Goal: Task Accomplishment & Management: Use online tool/utility

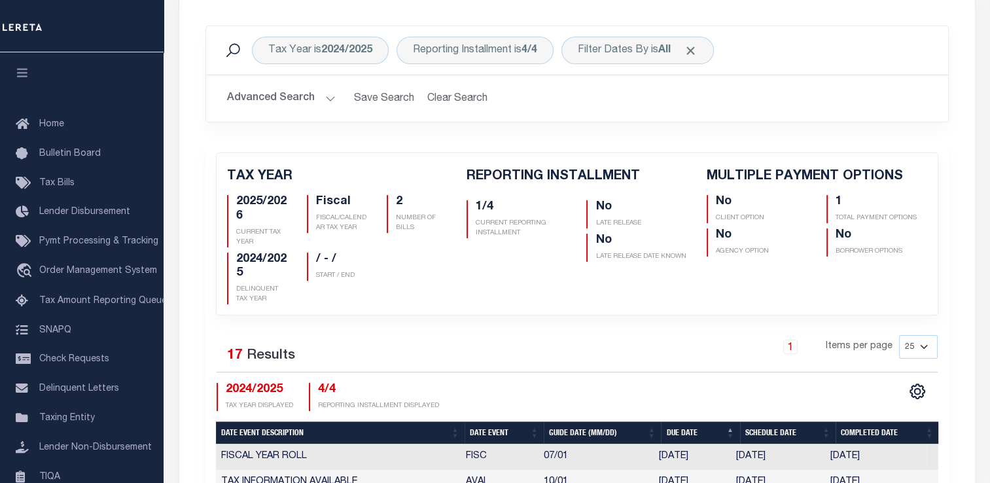
scroll to position [266, 0]
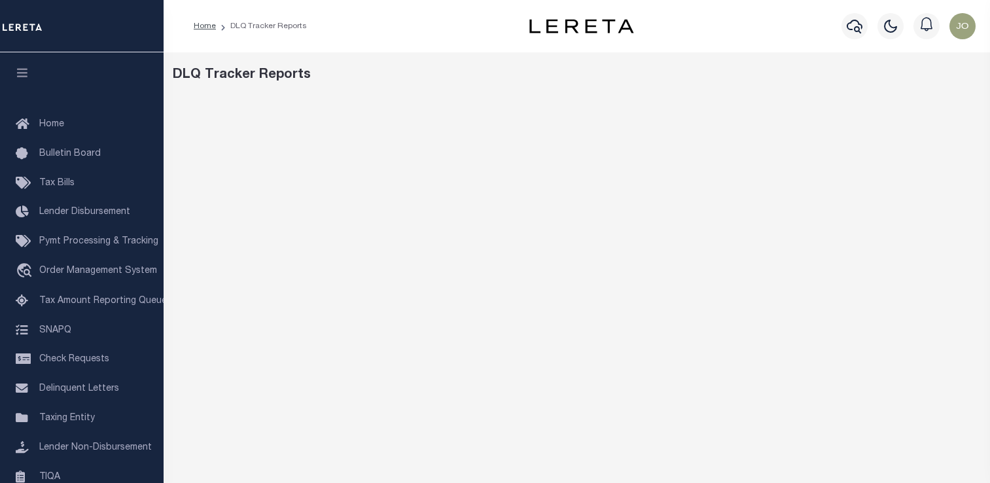
scroll to position [92, 0]
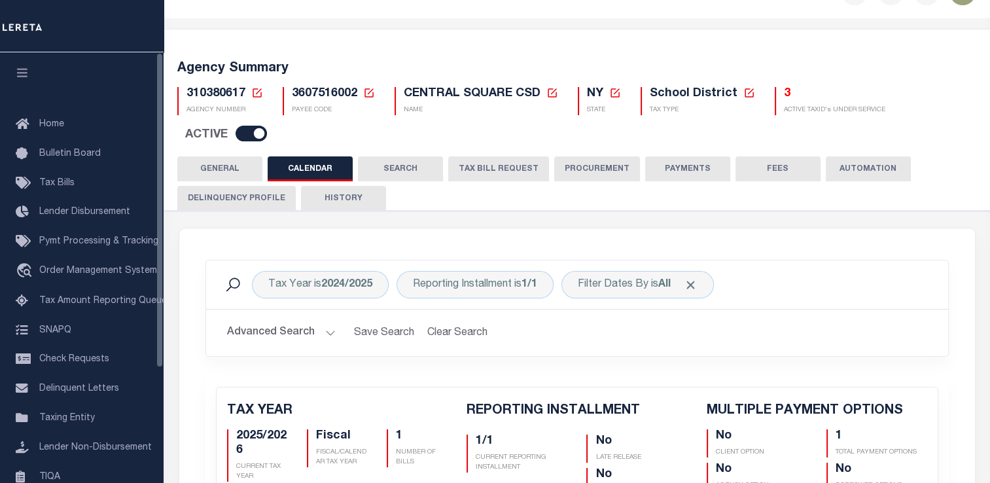
scroll to position [34, 0]
click at [112, 304] on span "Tax Amount Reporting Queue" at bounding box center [103, 300] width 128 height 9
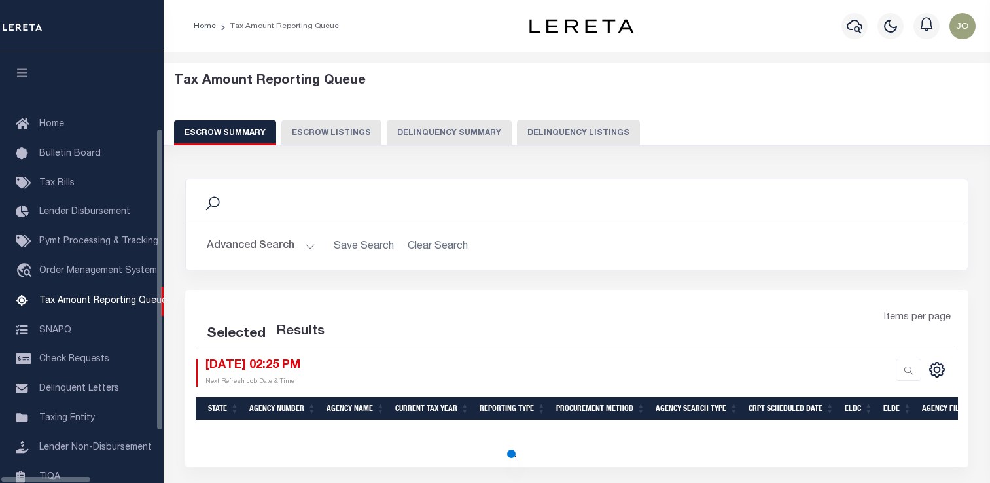
select select "100"
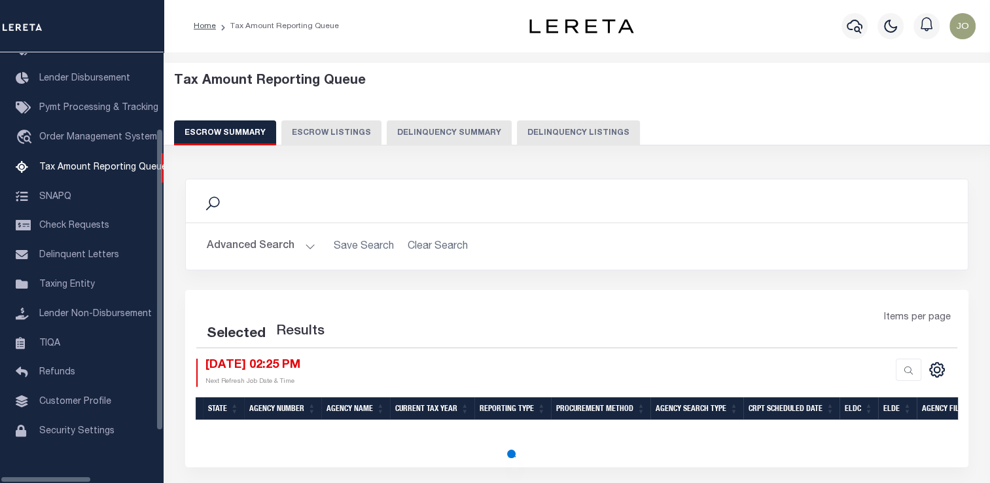
select select "100"
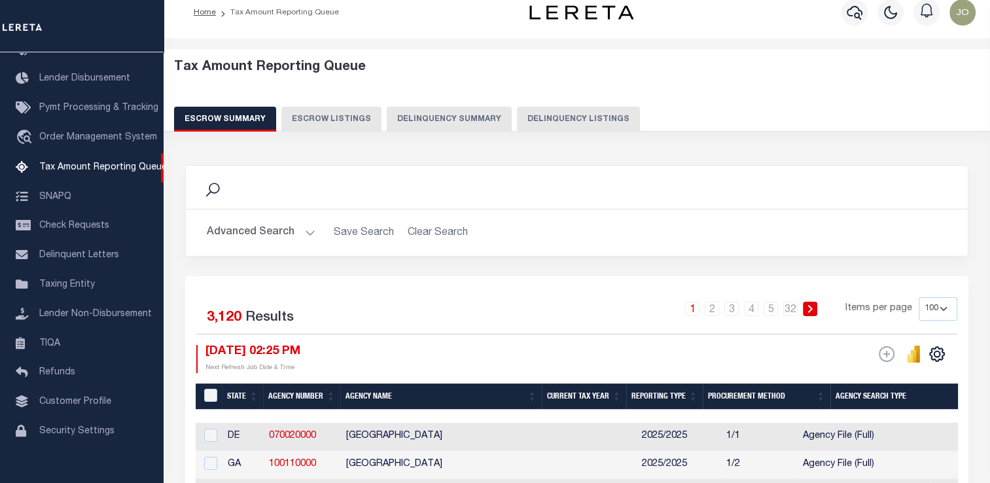
scroll to position [11, 0]
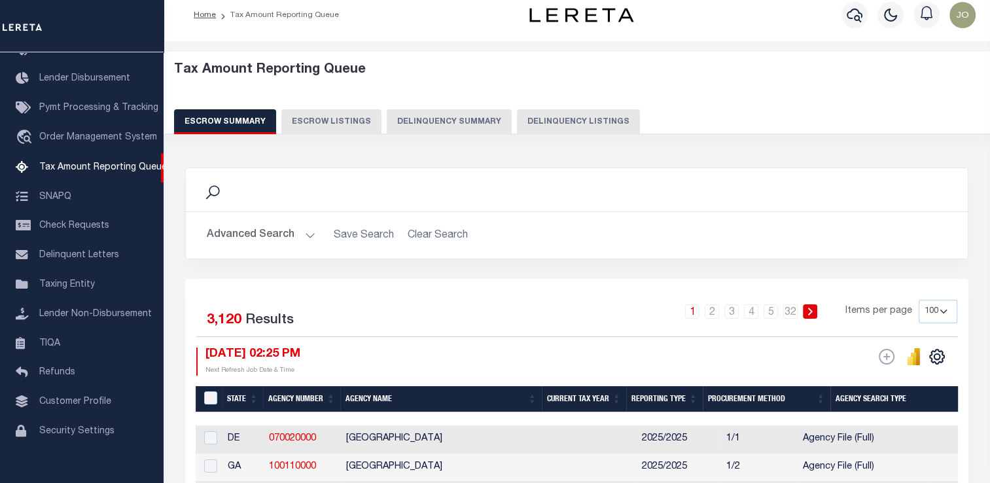
click at [418, 122] on button "Delinquency Summary" at bounding box center [449, 121] width 125 height 25
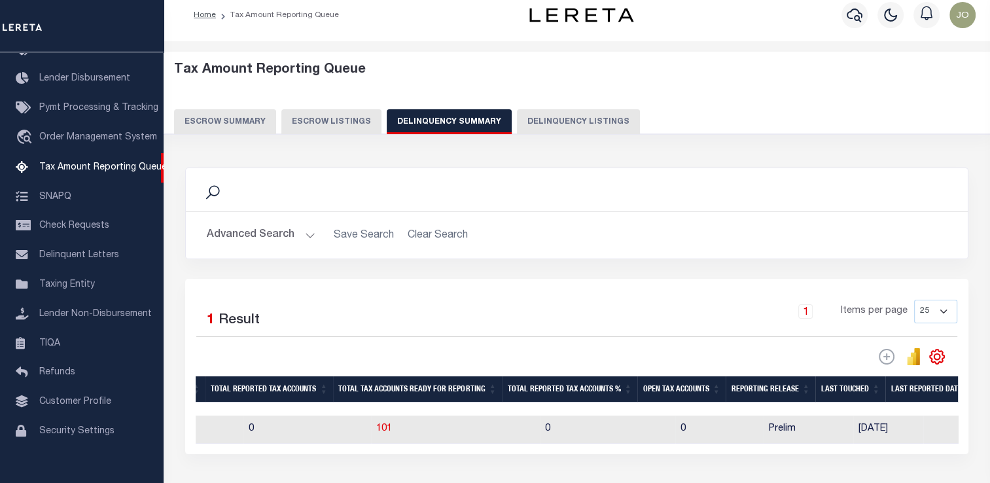
scroll to position [0, 1321]
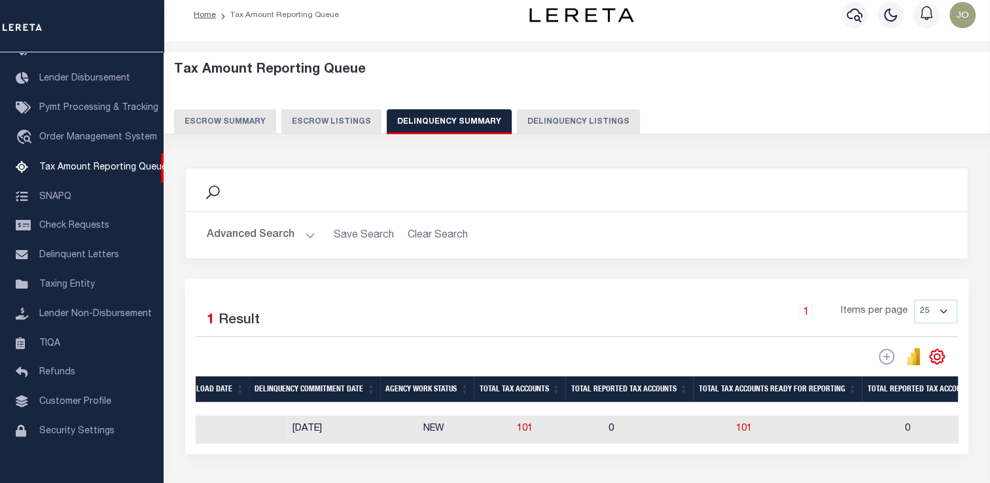
click at [261, 232] on button "Advanced Search" at bounding box center [261, 236] width 109 height 26
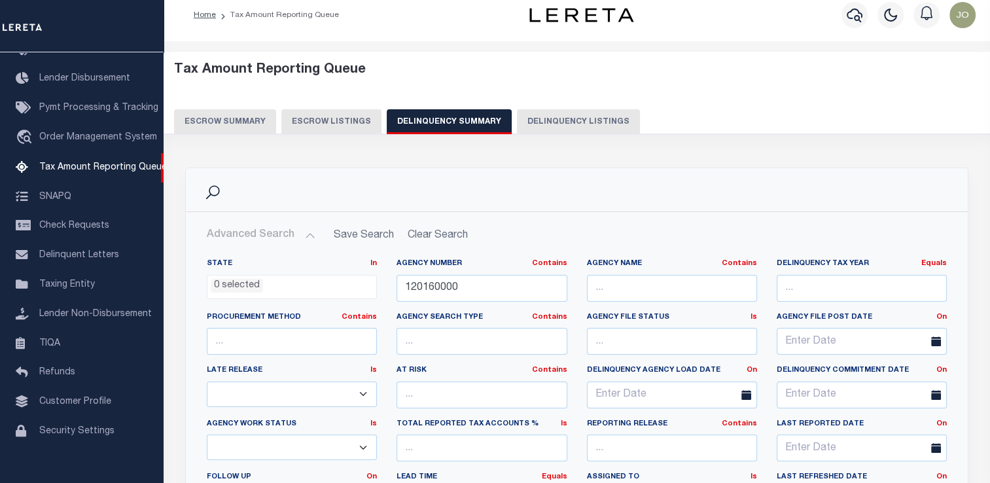
click at [419, 230] on h2 "Advanced Search Save Search Clear Search SummaryGridWrapper_dynamictable_____De…" at bounding box center [576, 236] width 761 height 26
click at [426, 296] on input "120160000" at bounding box center [482, 288] width 170 height 27
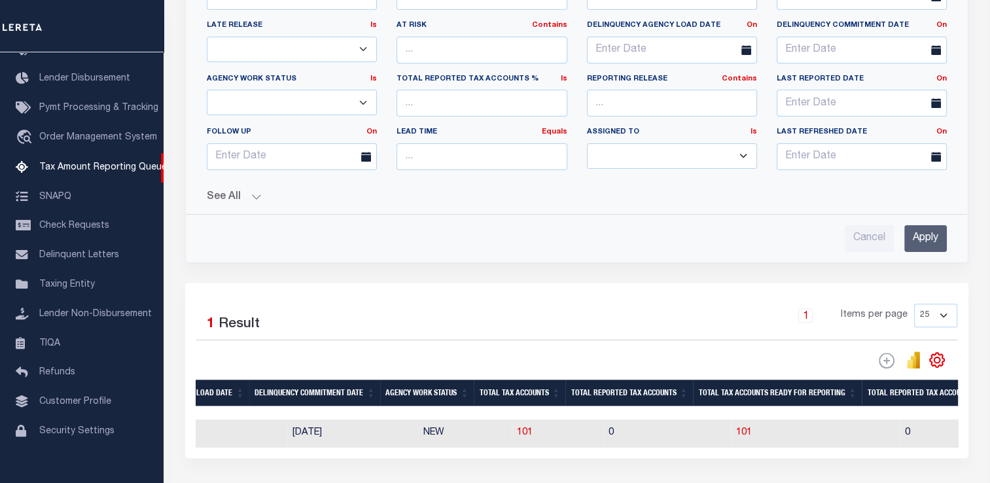
click at [920, 232] on input "Apply" at bounding box center [926, 238] width 43 height 27
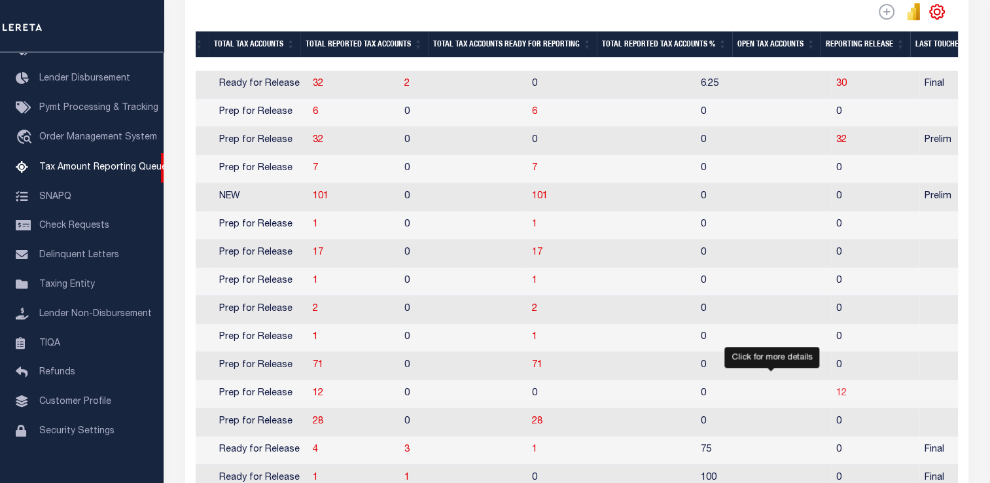
click at [836, 397] on span "12" at bounding box center [841, 393] width 10 height 9
select select "100"
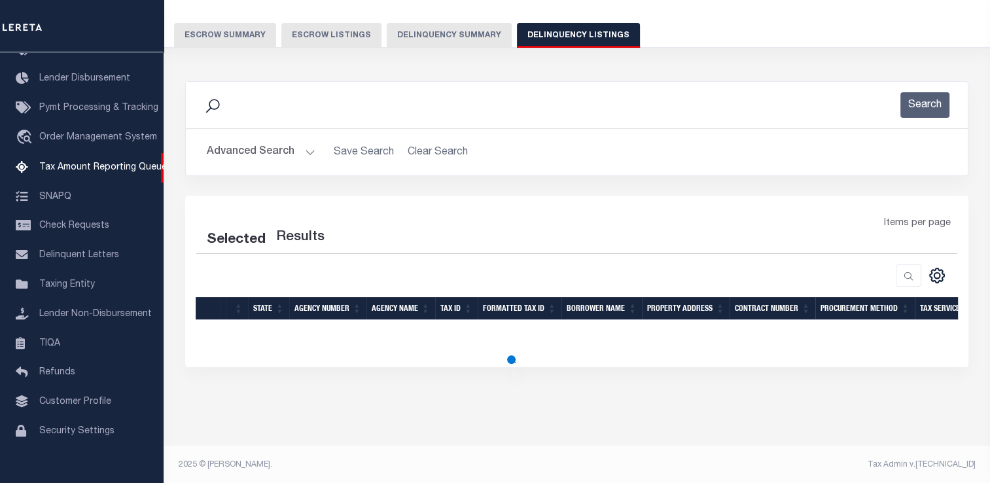
select select "100"
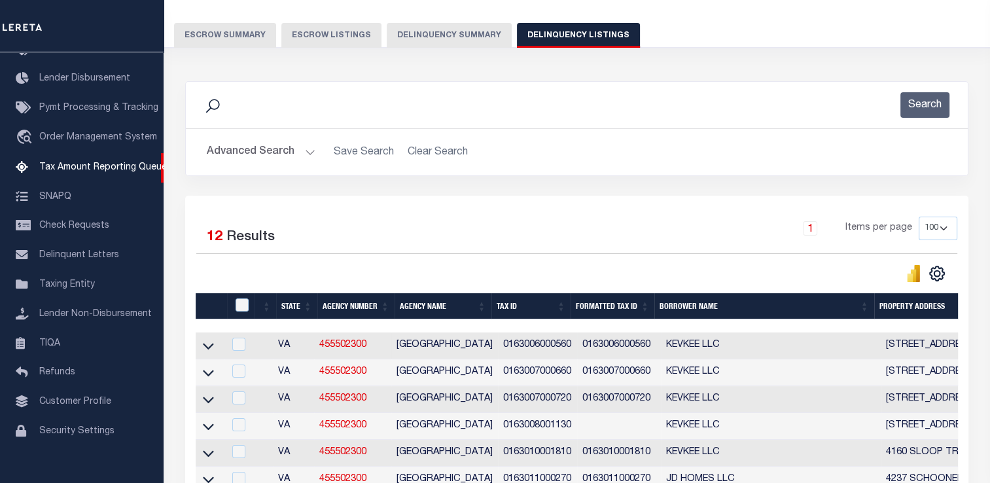
click at [215, 344] on link at bounding box center [208, 344] width 15 height 9
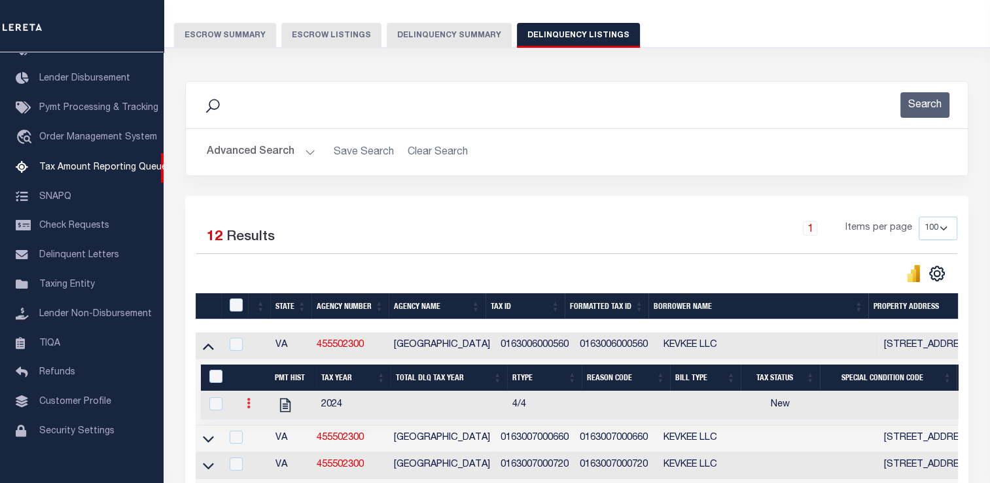
click at [251, 405] on link at bounding box center [249, 405] width 14 height 10
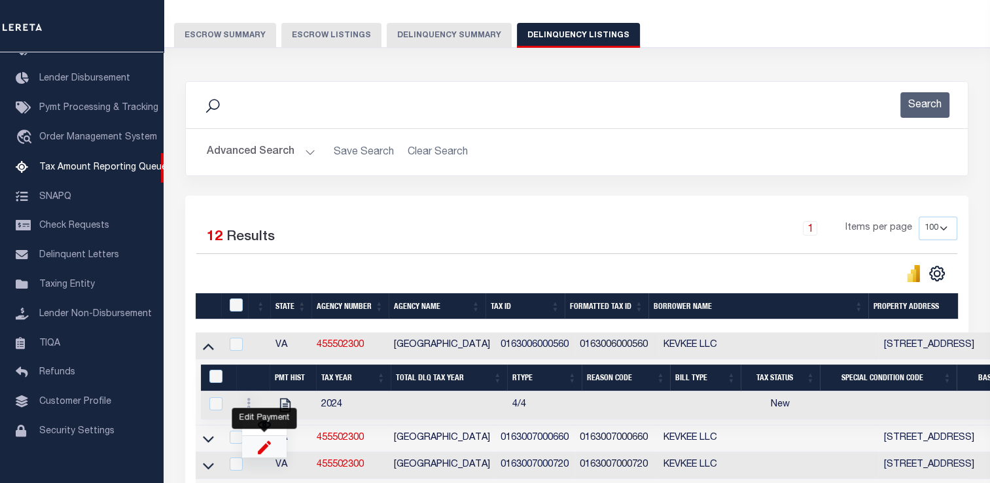
click at [264, 446] on img "" at bounding box center [264, 447] width 13 height 14
select select "NW2"
select select
type input "10/01/2025"
checkbox input "true"
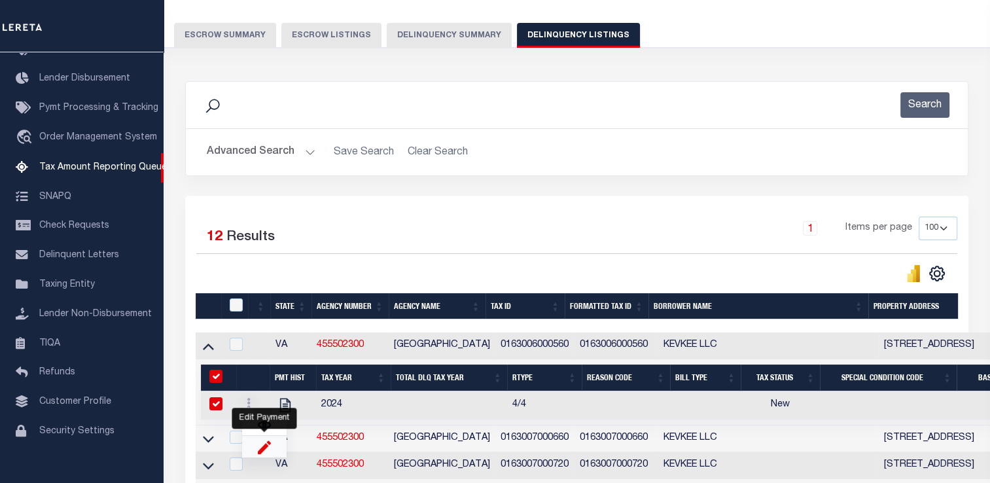
checkbox input "true"
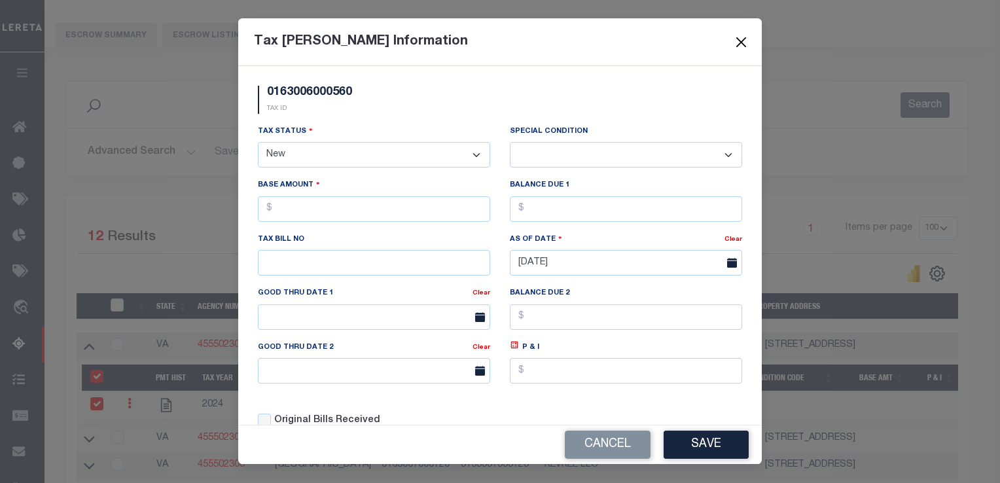
click at [745, 35] on button "Close" at bounding box center [741, 41] width 17 height 17
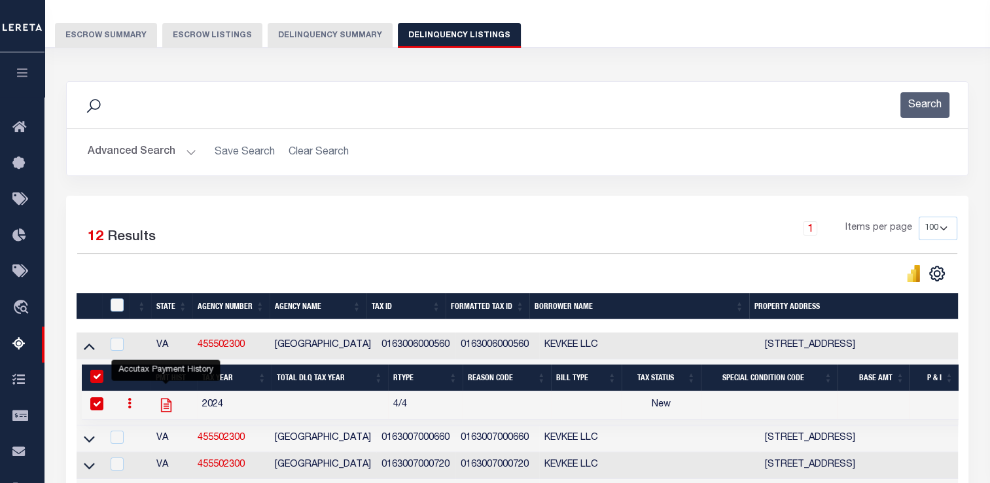
click at [166, 408] on icon "" at bounding box center [166, 405] width 17 height 17
checkbox input "false"
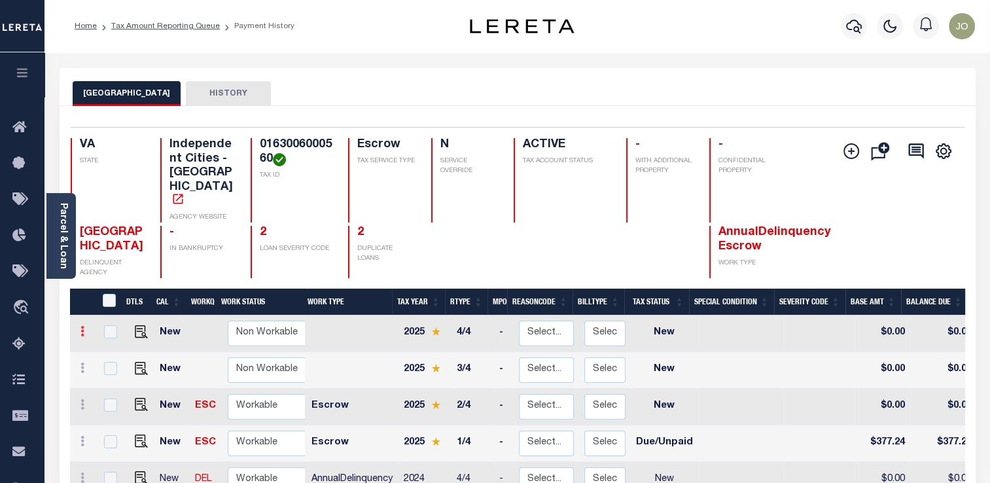
click at [82, 326] on icon at bounding box center [83, 331] width 4 height 10
click at [79, 328] on link at bounding box center [82, 333] width 14 height 10
click at [81, 363] on icon at bounding box center [83, 368] width 4 height 10
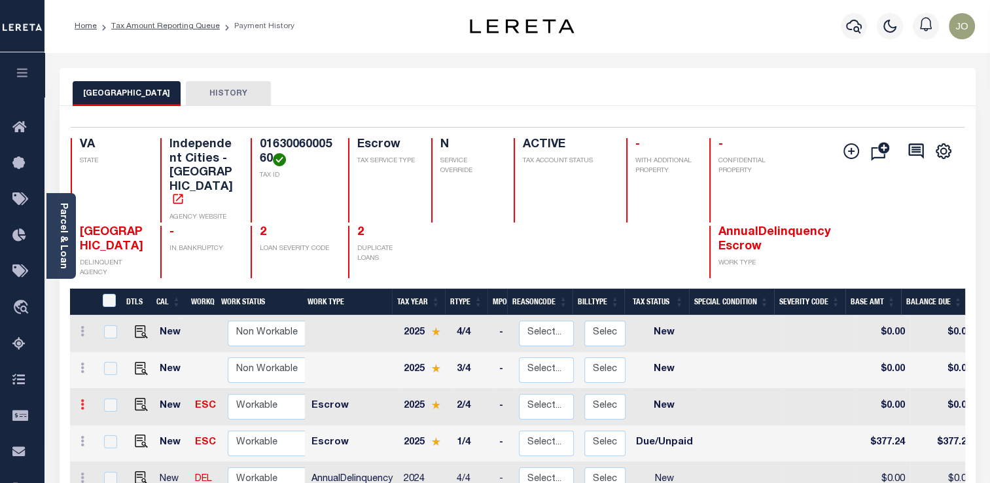
click at [82, 399] on icon at bounding box center [83, 404] width 4 height 10
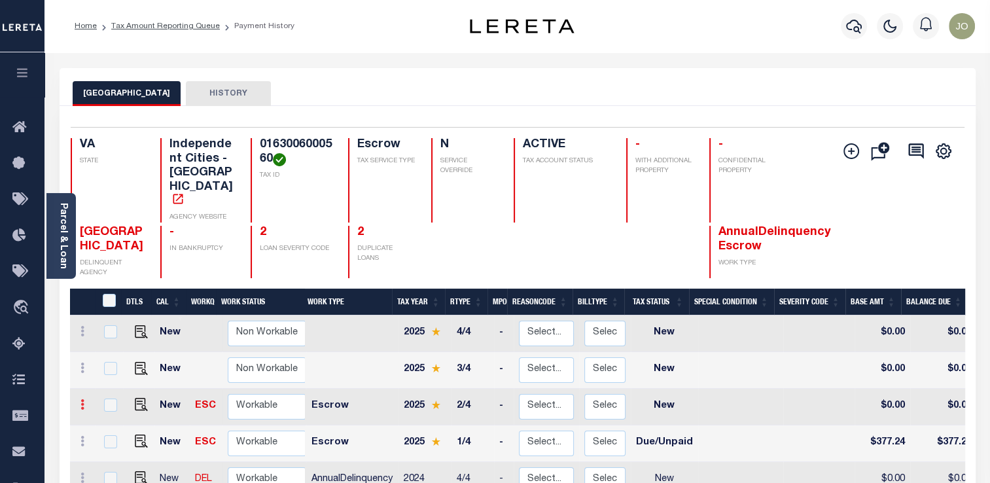
click at [82, 399] on icon at bounding box center [83, 404] width 4 height 10
click at [83, 326] on icon at bounding box center [83, 331] width 4 height 10
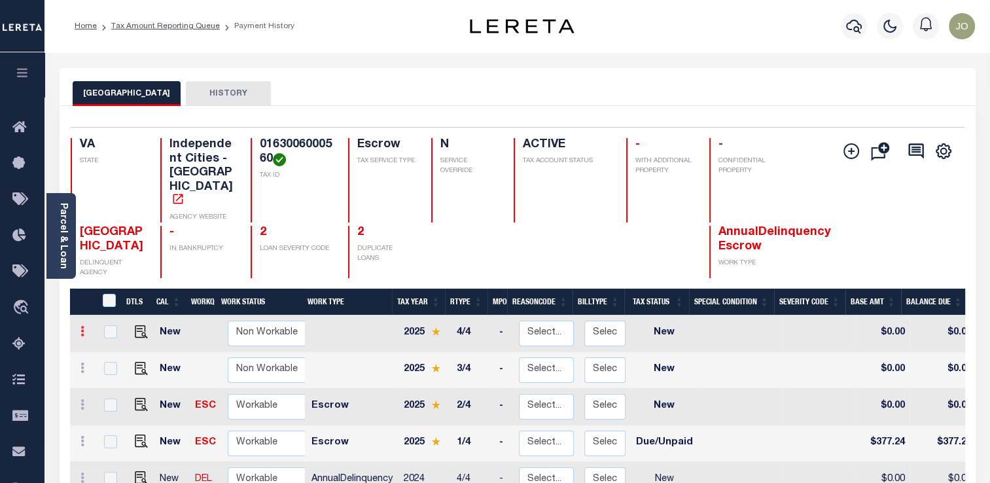
click at [83, 326] on icon at bounding box center [83, 331] width 4 height 10
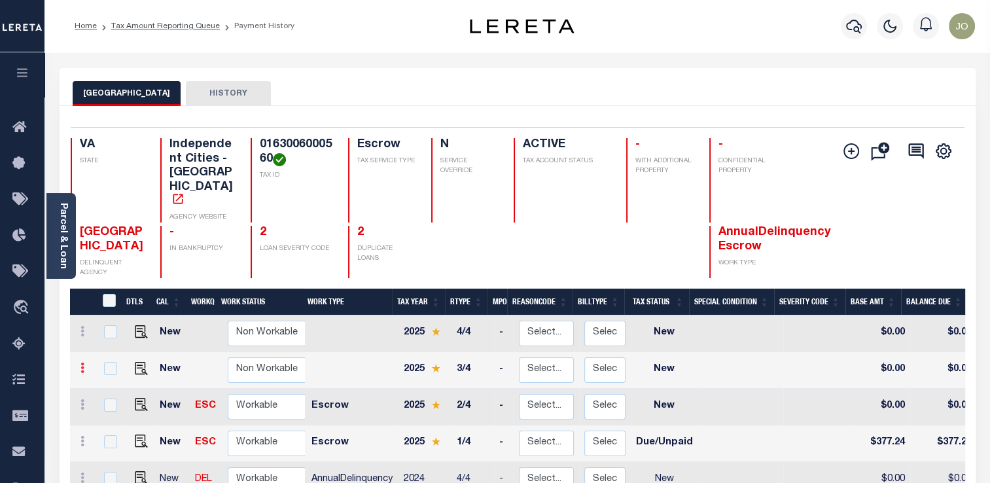
click at [82, 363] on icon at bounding box center [83, 368] width 4 height 10
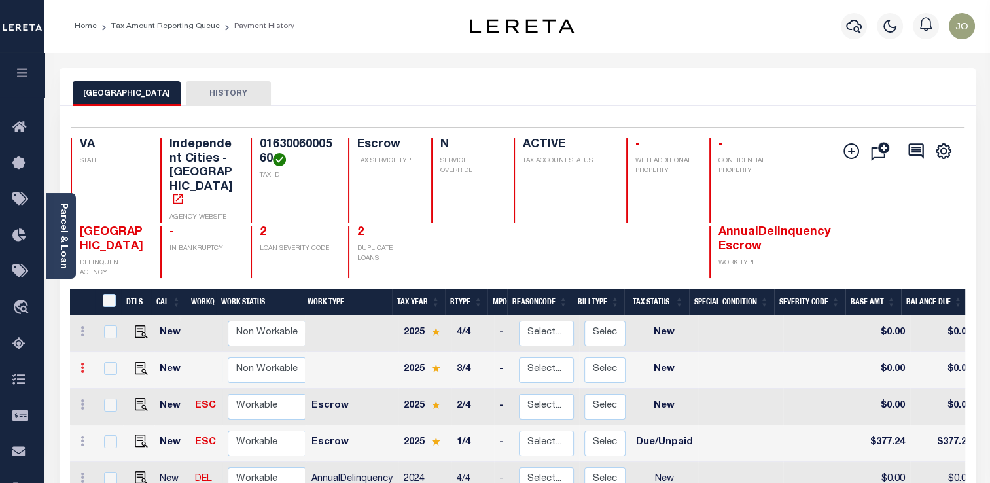
click at [82, 363] on icon at bounding box center [83, 368] width 4 height 10
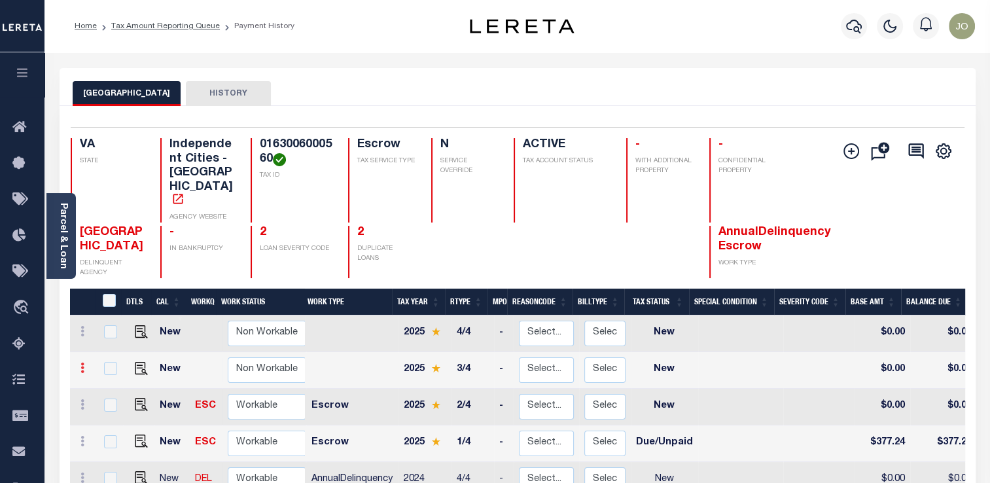
click at [82, 363] on icon at bounding box center [83, 368] width 4 height 10
click at [81, 326] on icon at bounding box center [83, 331] width 4 height 10
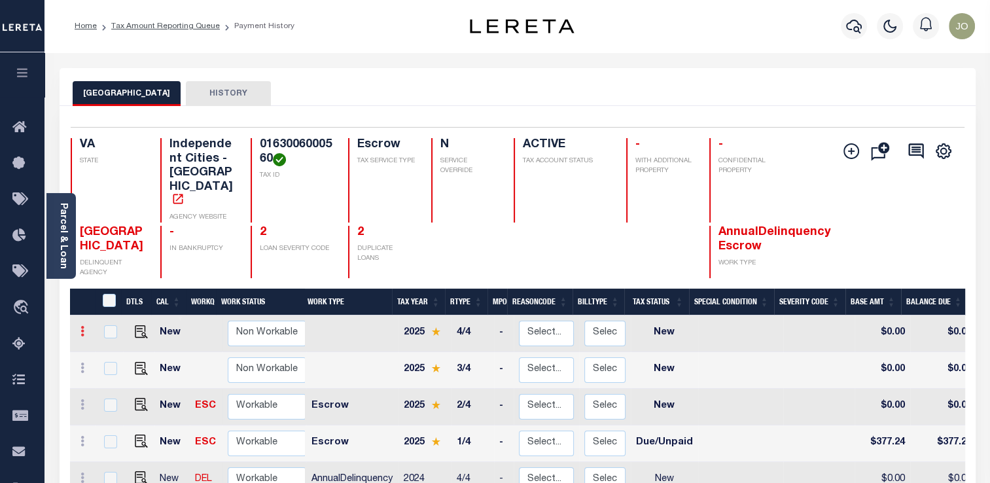
click at [81, 326] on icon at bounding box center [83, 331] width 4 height 10
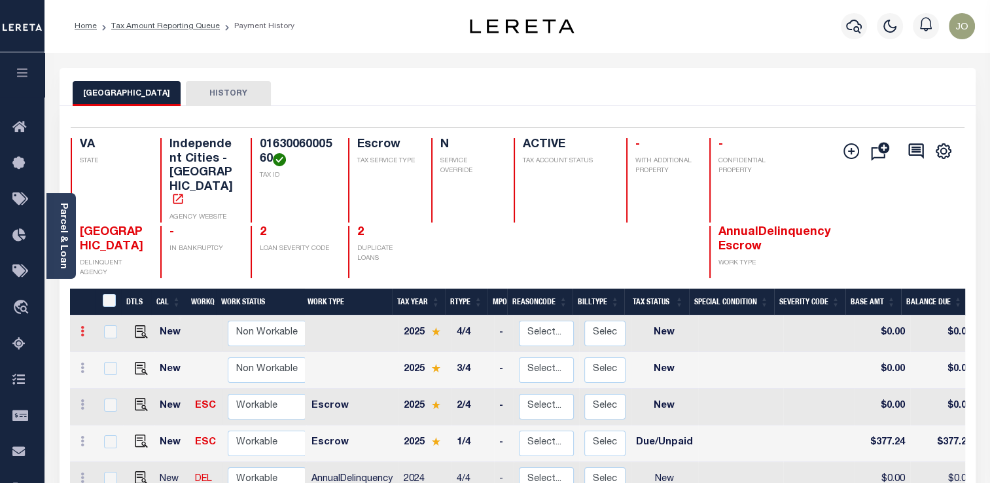
click at [81, 326] on icon at bounding box center [83, 331] width 4 height 10
click at [83, 363] on icon at bounding box center [83, 368] width 4 height 10
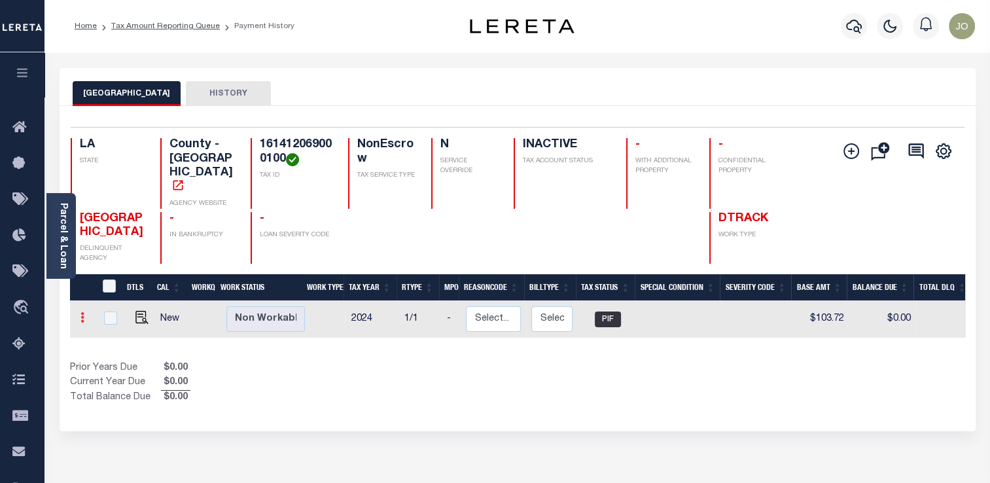
click at [86, 314] on link at bounding box center [82, 319] width 14 height 10
click at [82, 312] on icon at bounding box center [83, 317] width 4 height 10
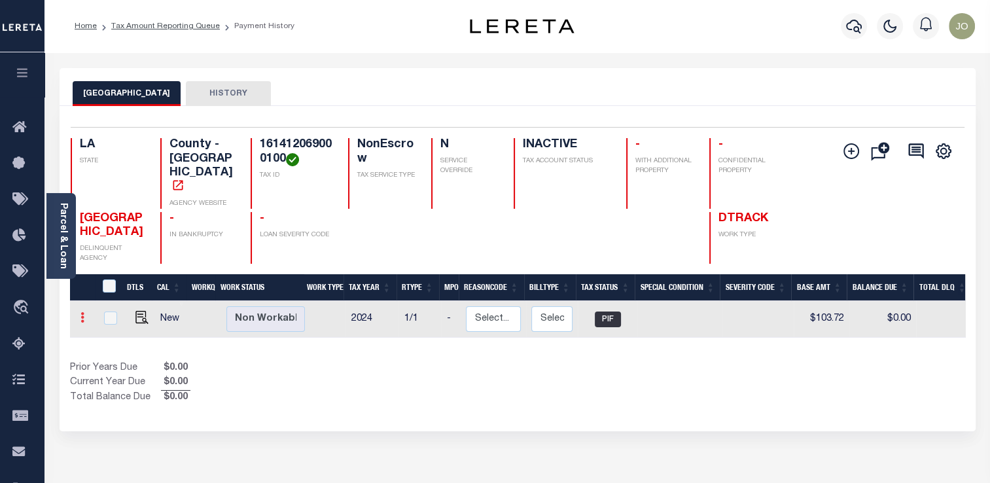
click at [82, 312] on icon at bounding box center [83, 317] width 4 height 10
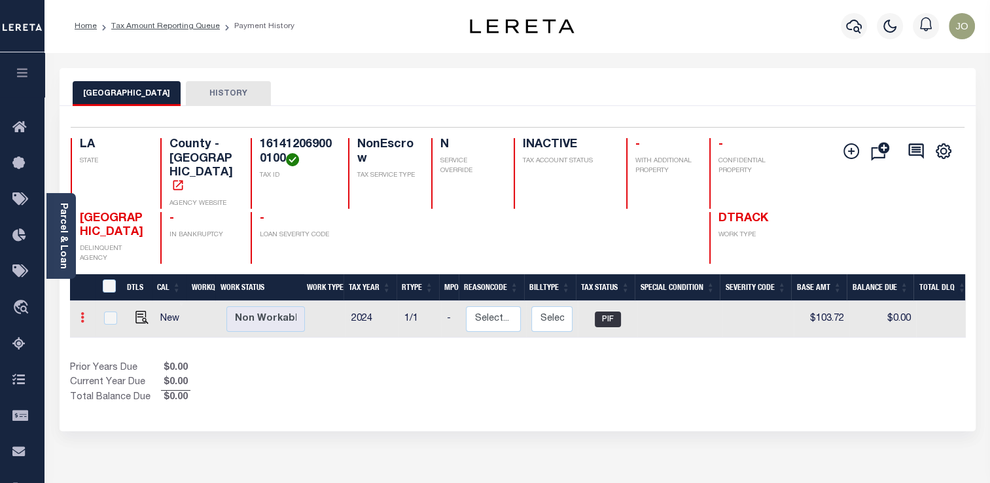
click at [82, 312] on icon at bounding box center [83, 317] width 4 height 10
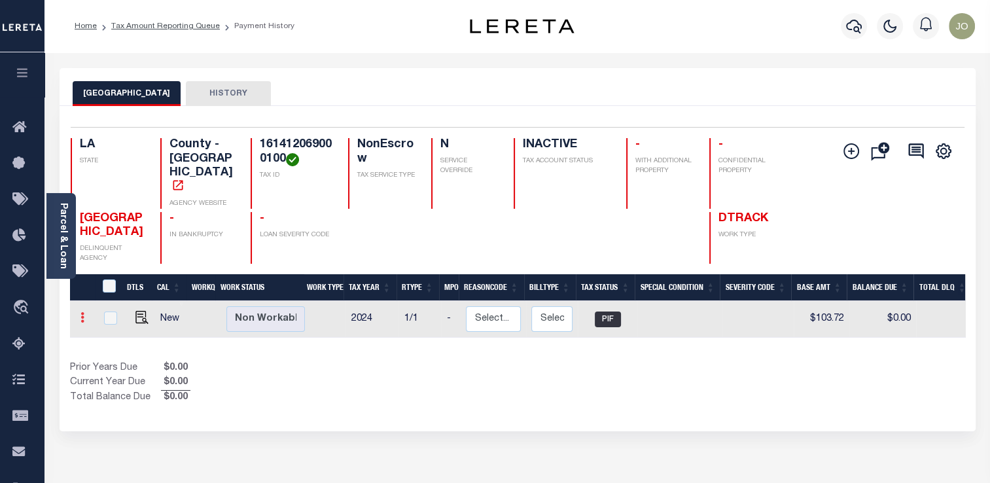
click at [82, 312] on icon at bounding box center [83, 317] width 4 height 10
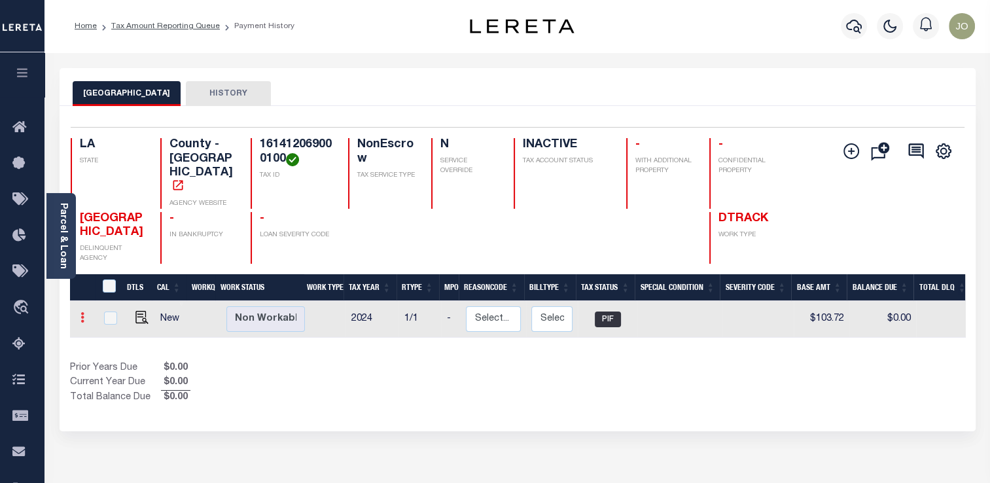
click at [82, 312] on icon at bounding box center [83, 317] width 4 height 10
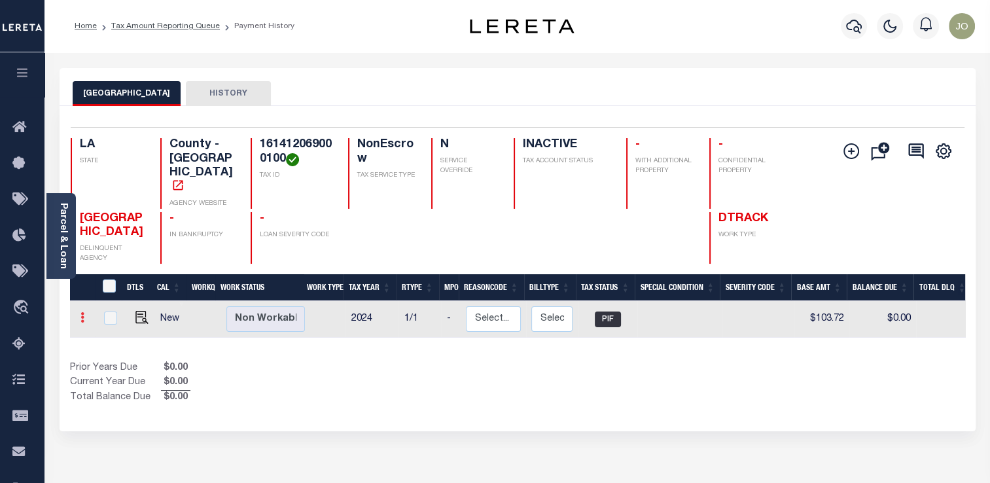
click at [82, 312] on icon at bounding box center [83, 317] width 4 height 10
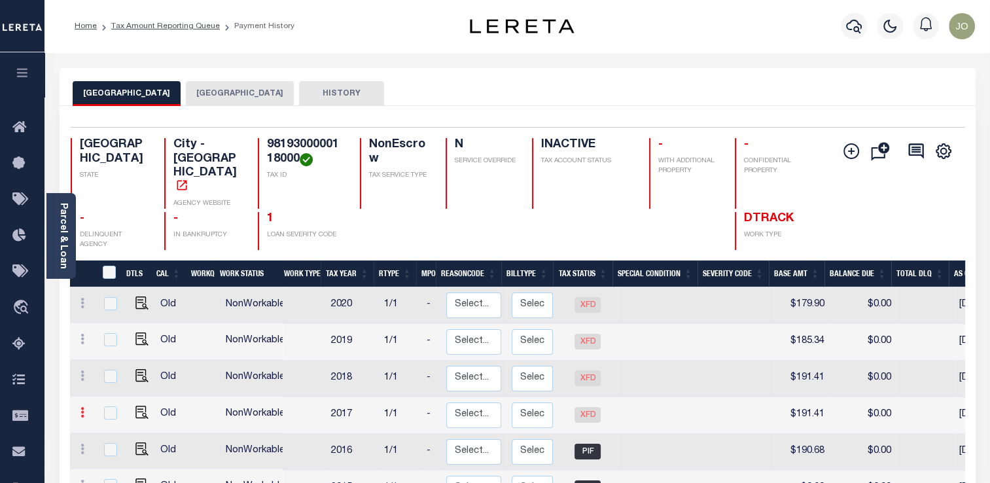
click at [81, 407] on icon at bounding box center [83, 412] width 4 height 10
